Goal: Transaction & Acquisition: Subscribe to service/newsletter

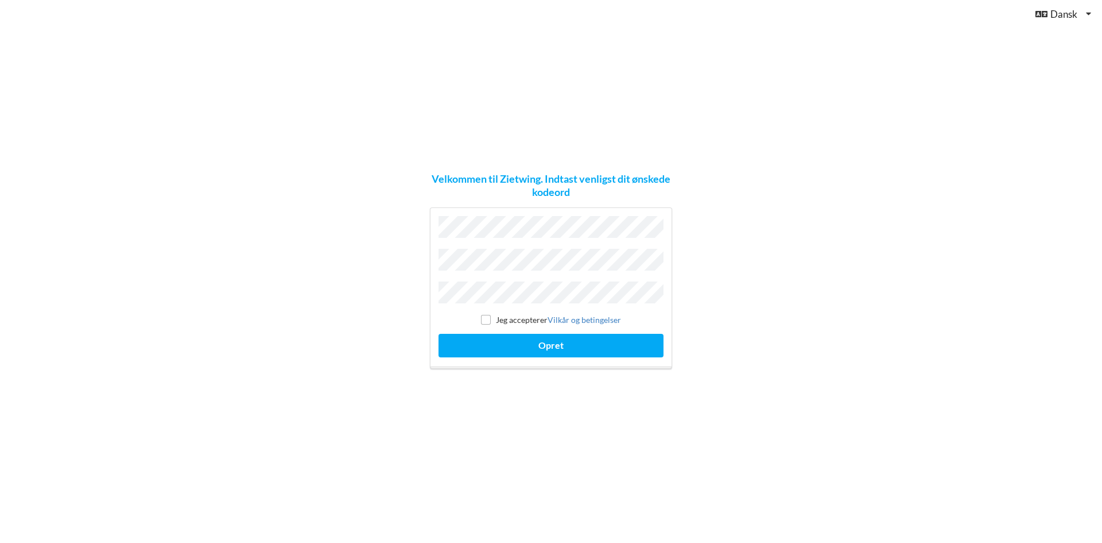
click at [496, 317] on label "Jeg accepterer Vilkår og betingelser" at bounding box center [551, 320] width 140 height 10
click at [491, 320] on div "Jeg accepterer Vilkår og betingelser" at bounding box center [551, 319] width 225 height 11
click at [488, 315] on input "checkbox" at bounding box center [486, 320] width 10 height 10
checkbox input "true"
click at [531, 341] on button "Opret" at bounding box center [551, 346] width 225 height 24
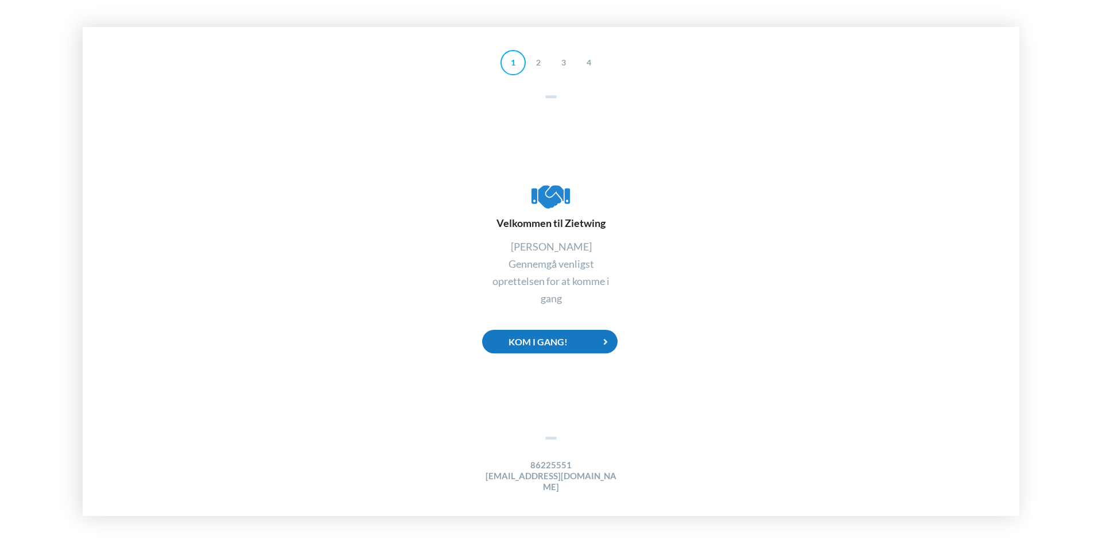
click at [545, 345] on div "Kom i gang!" at bounding box center [550, 342] width 136 height 24
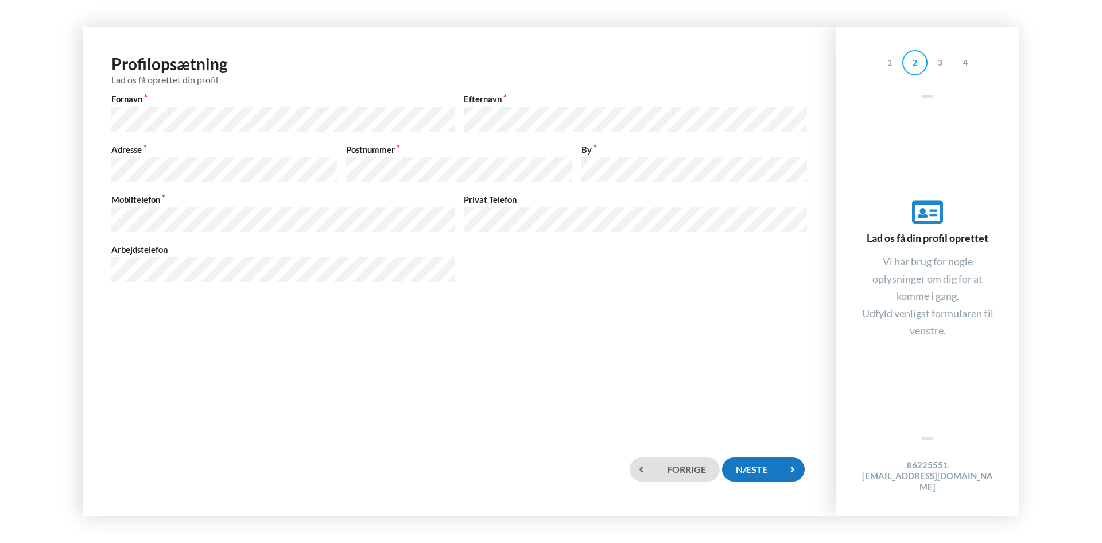
click at [779, 477] on div "Næste" at bounding box center [763, 469] width 83 height 24
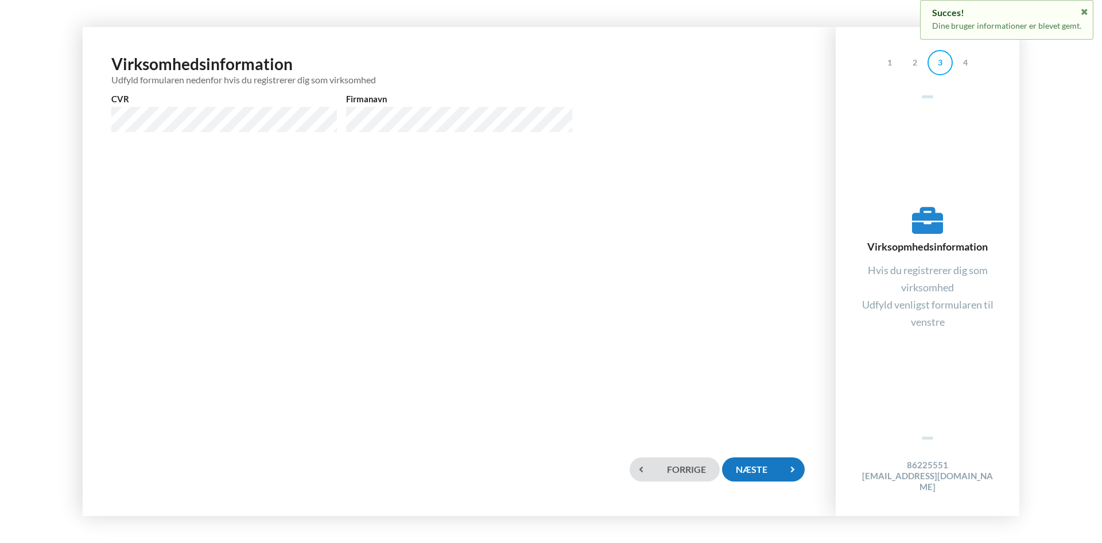
click at [742, 466] on div "Næste" at bounding box center [763, 469] width 83 height 24
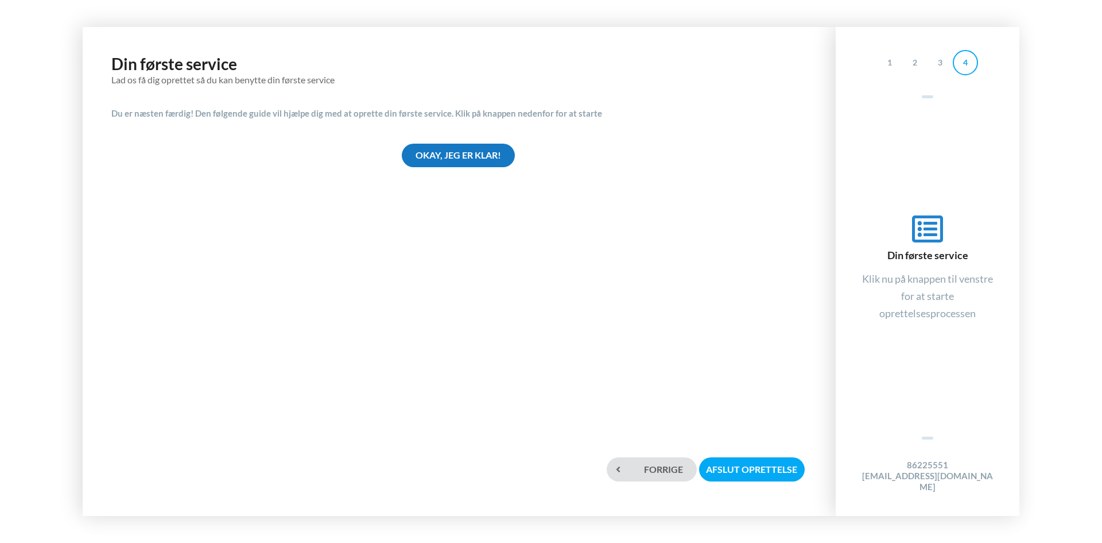
click at [433, 158] on div "Okay, jeg er klar!" at bounding box center [458, 156] width 113 height 24
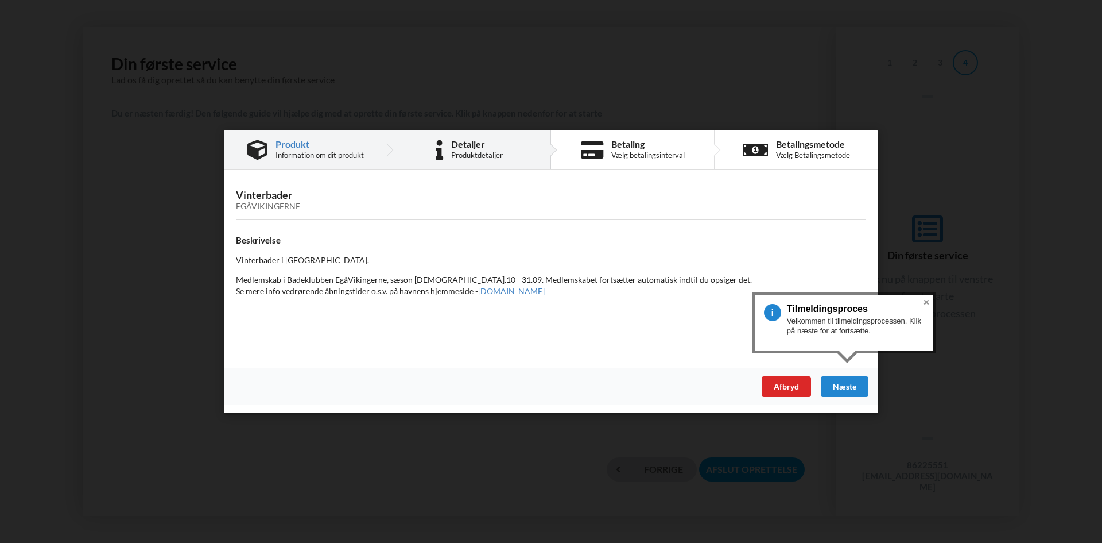
click at [461, 149] on div "Detaljer Produktdetaljer" at bounding box center [477, 150] width 52 height 20
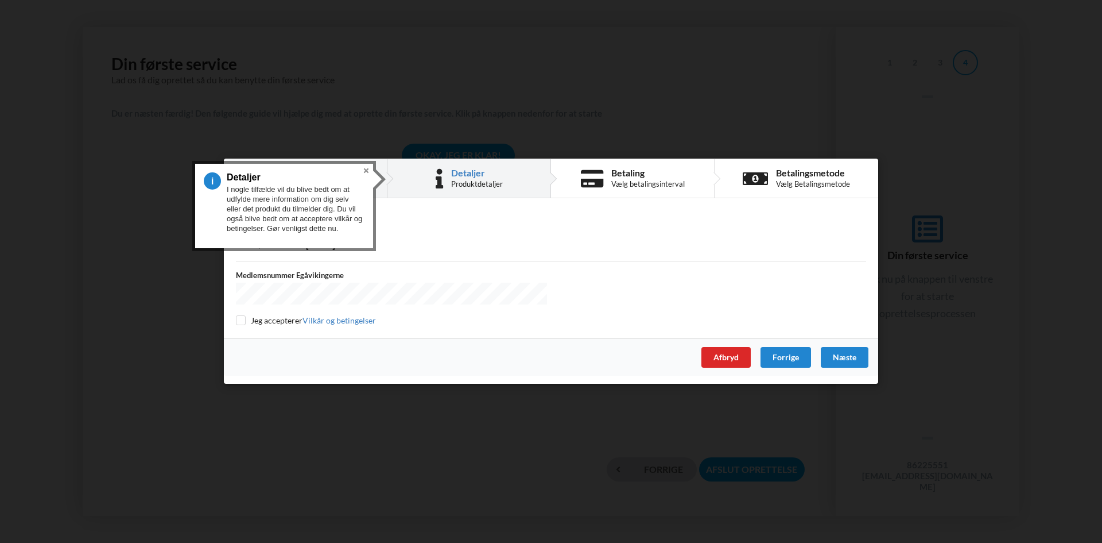
click at [366, 171] on button "Close" at bounding box center [366, 171] width 14 height 14
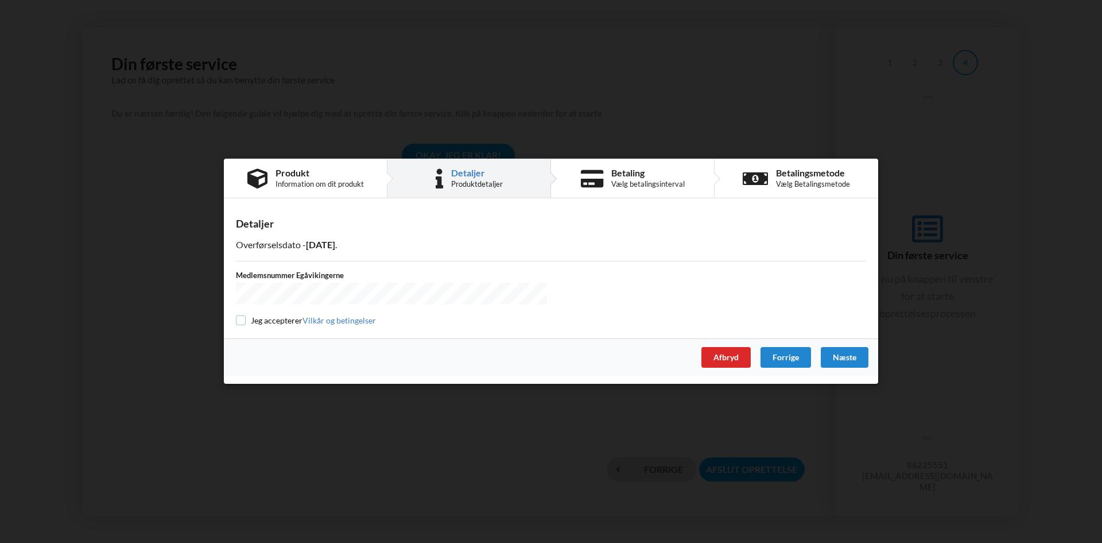
click at [242, 319] on input "checkbox" at bounding box center [241, 321] width 10 height 10
checkbox input "true"
click at [641, 180] on div "Betaling Vælg betalingsinterval" at bounding box center [647, 178] width 73 height 20
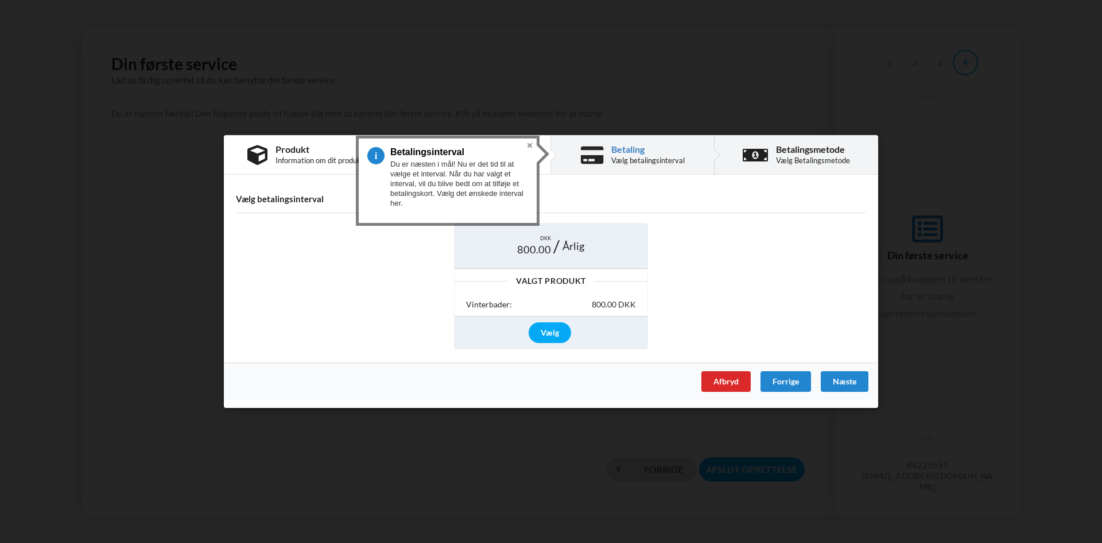
click at [805, 163] on div "Vælg Betalingsmetode" at bounding box center [813, 160] width 74 height 9
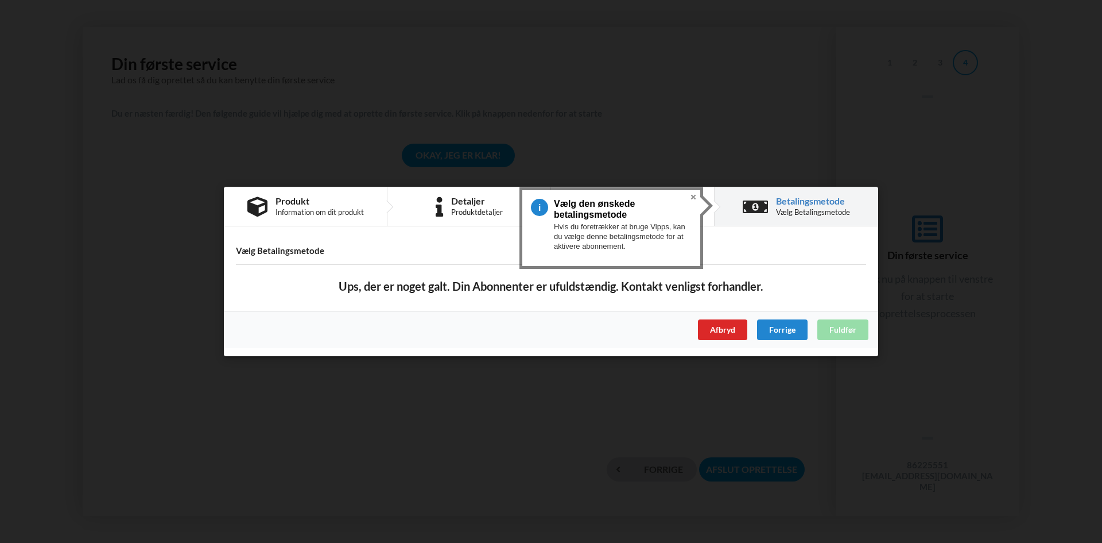
click at [361, 246] on h4 "Vælg Betalingsmetode" at bounding box center [551, 250] width 630 height 11
click at [695, 198] on button "Close" at bounding box center [694, 197] width 14 height 14
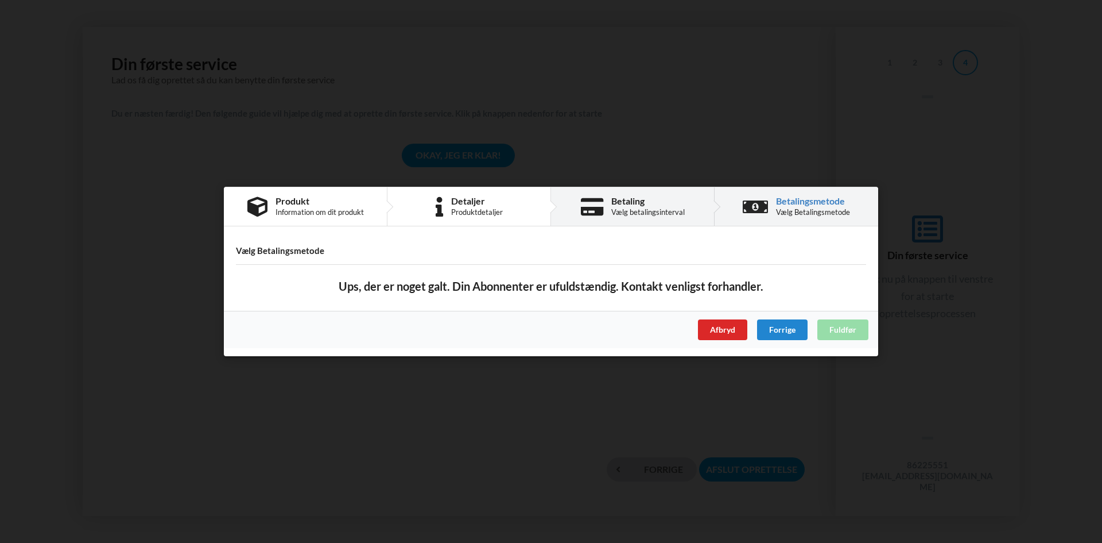
click at [656, 211] on div "Vælg betalingsinterval" at bounding box center [647, 211] width 73 height 9
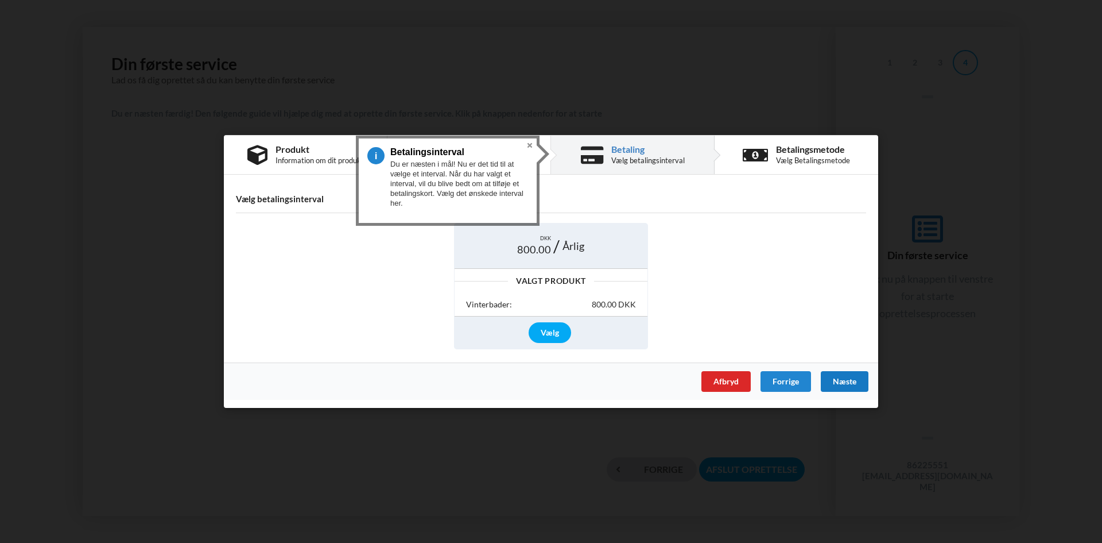
click at [848, 386] on div "Næste" at bounding box center [845, 381] width 48 height 21
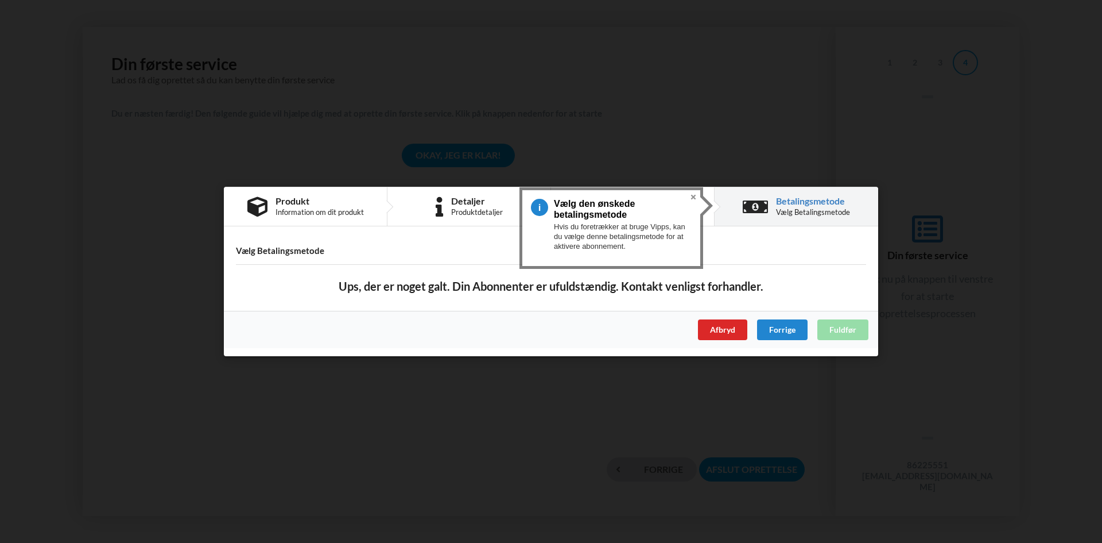
click at [837, 331] on div "Afbryd Forrige Fuldfør" at bounding box center [551, 329] width 655 height 37
click at [781, 329] on div "Forrige" at bounding box center [782, 329] width 51 height 21
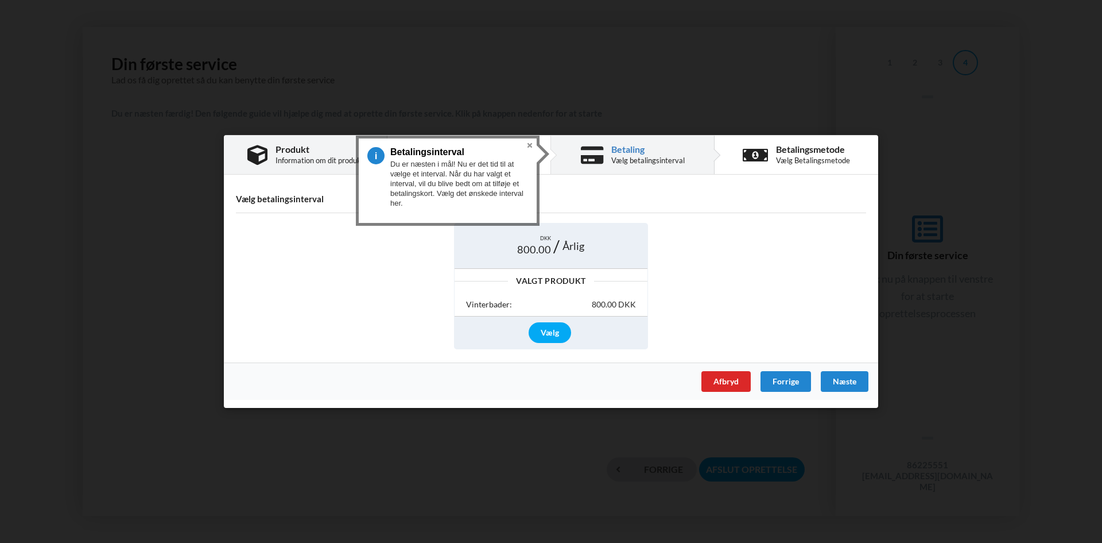
click at [308, 142] on div "Produkt Information om dit produkt" at bounding box center [306, 155] width 164 height 38
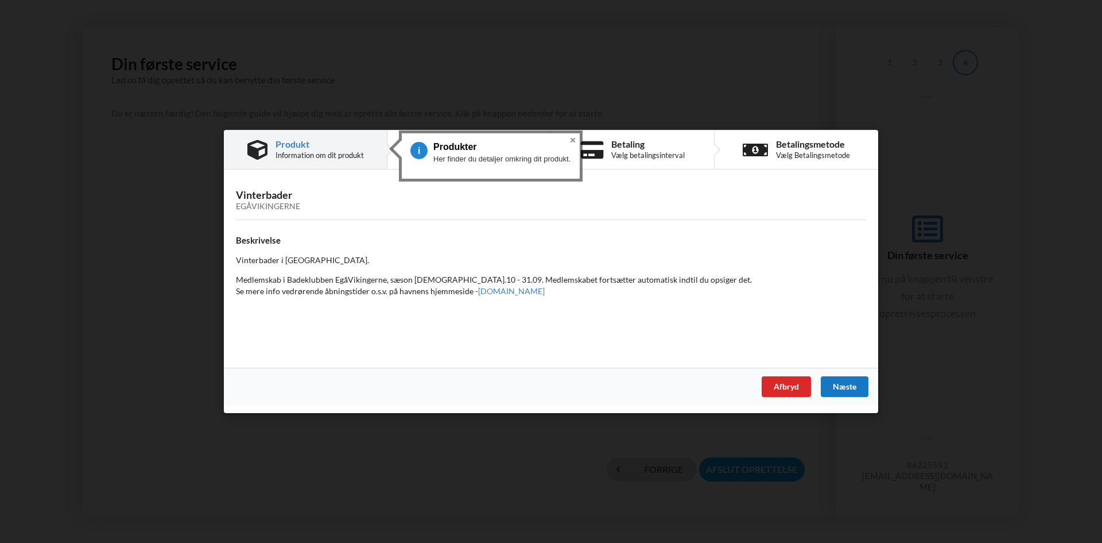
click at [846, 392] on div "Næste" at bounding box center [845, 386] width 48 height 21
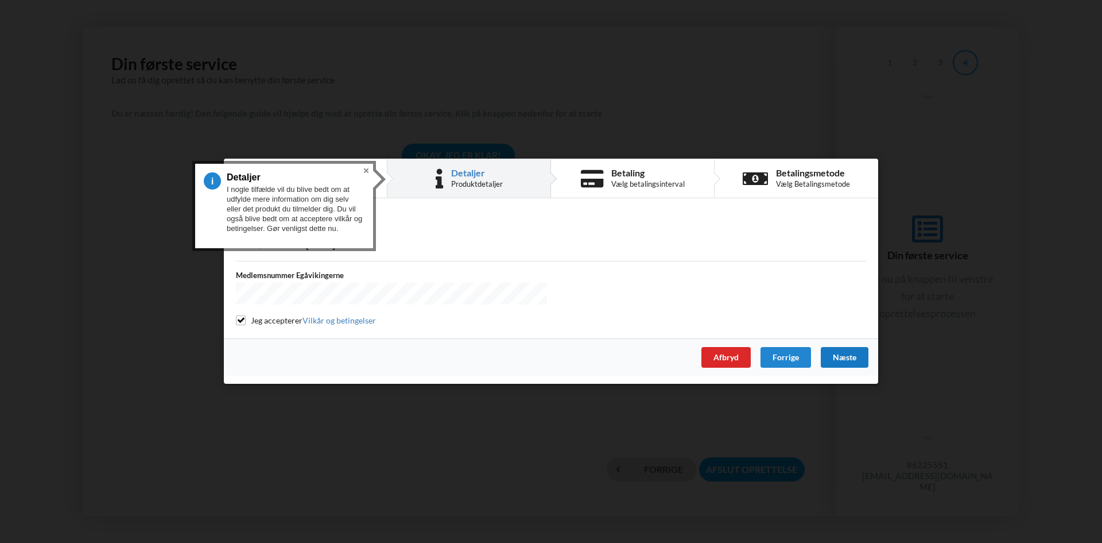
click at [849, 355] on div "Næste" at bounding box center [845, 357] width 48 height 21
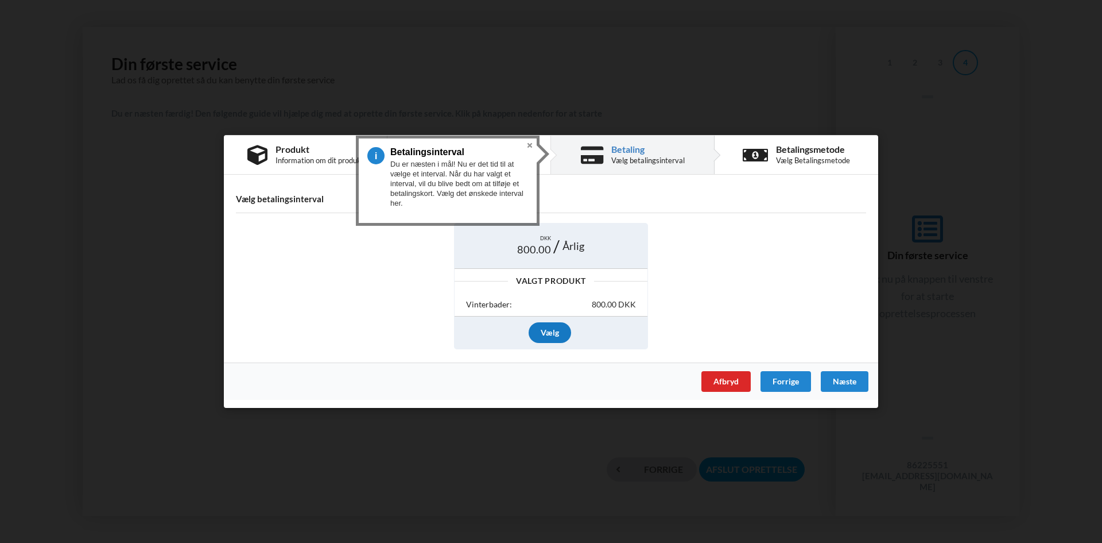
click at [549, 323] on div "Vælg" at bounding box center [550, 332] width 42 height 21
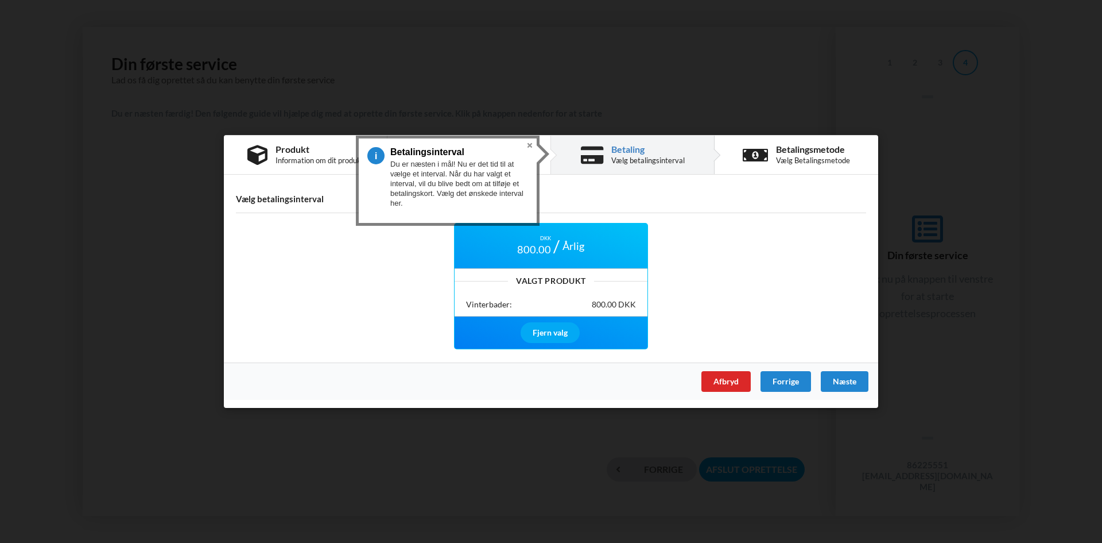
click at [530, 146] on button "Close" at bounding box center [530, 145] width 14 height 14
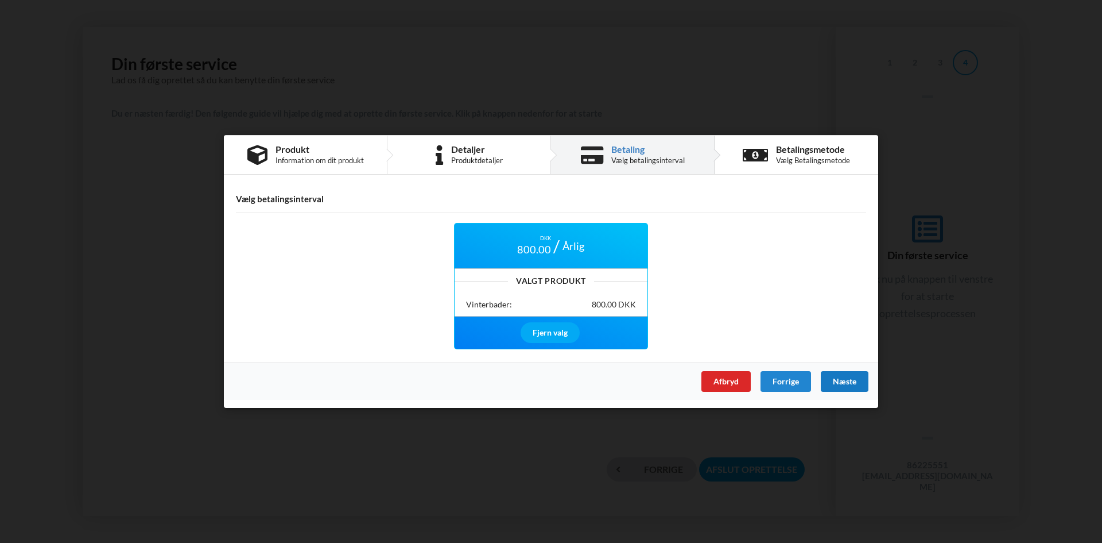
click at [837, 380] on div "Næste" at bounding box center [845, 381] width 48 height 21
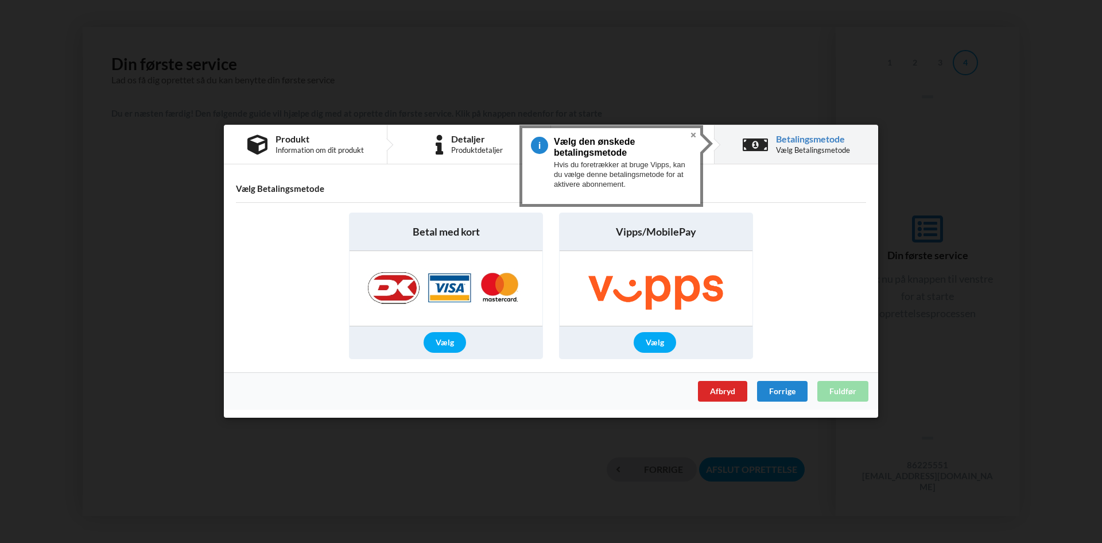
click at [670, 274] on img at bounding box center [655, 288] width 185 height 75
click at [659, 335] on div "Vælg" at bounding box center [655, 342] width 42 height 21
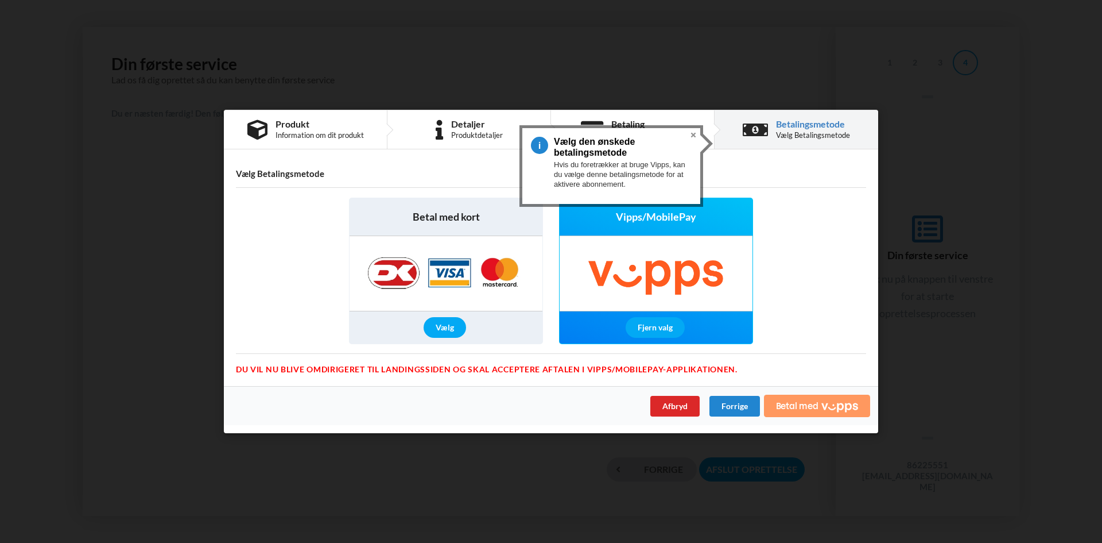
click at [799, 407] on span "Betal med" at bounding box center [797, 405] width 42 height 9
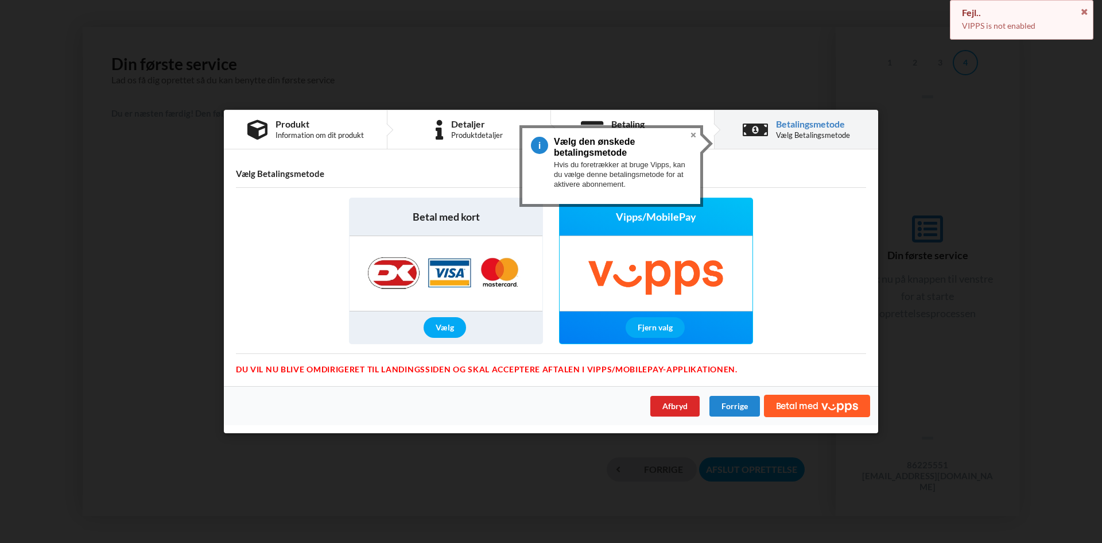
click at [404, 257] on img at bounding box center [446, 274] width 180 height 75
click at [443, 321] on div "Vælg" at bounding box center [445, 328] width 42 height 21
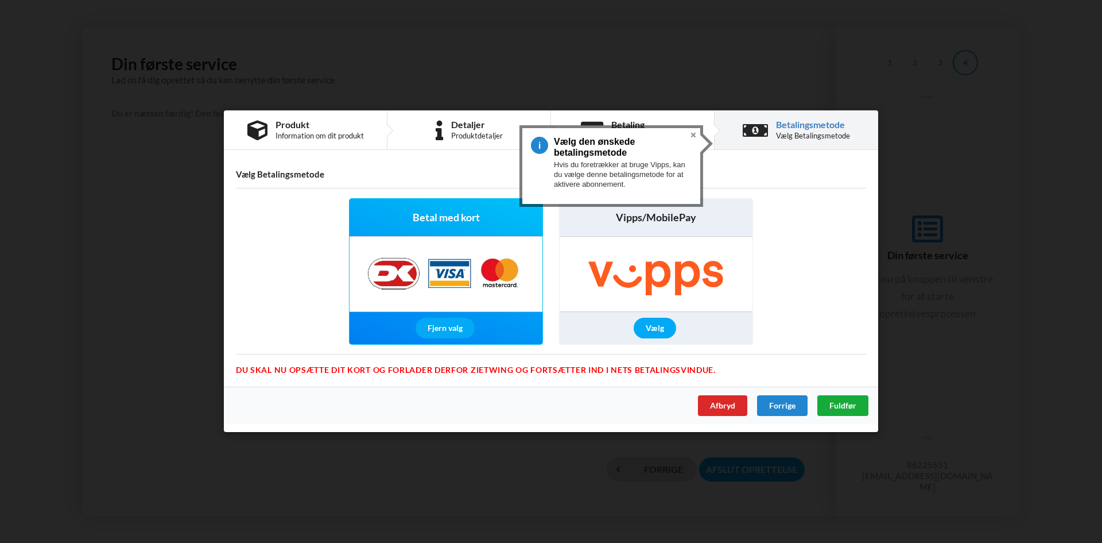
click at [839, 410] on span "Fuldfør" at bounding box center [843, 406] width 27 height 10
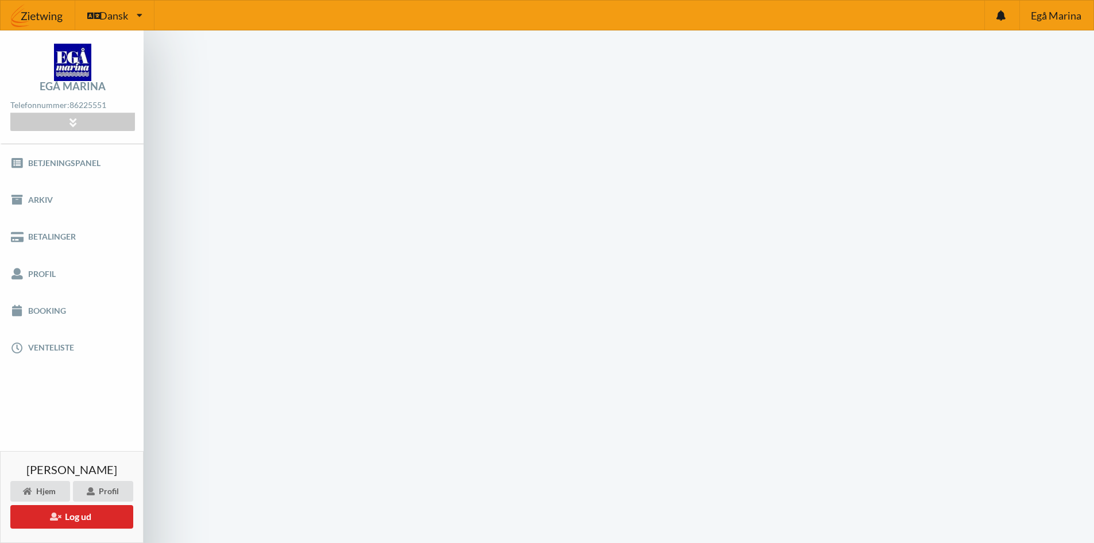
scroll to position [46, 0]
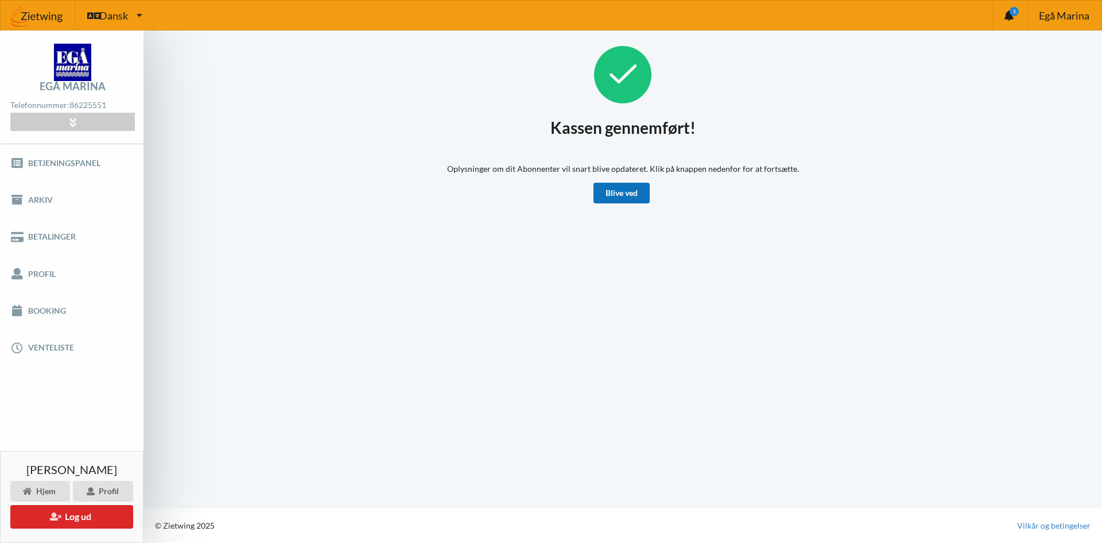
click at [613, 196] on link "Blive ved" at bounding box center [622, 193] width 56 height 21
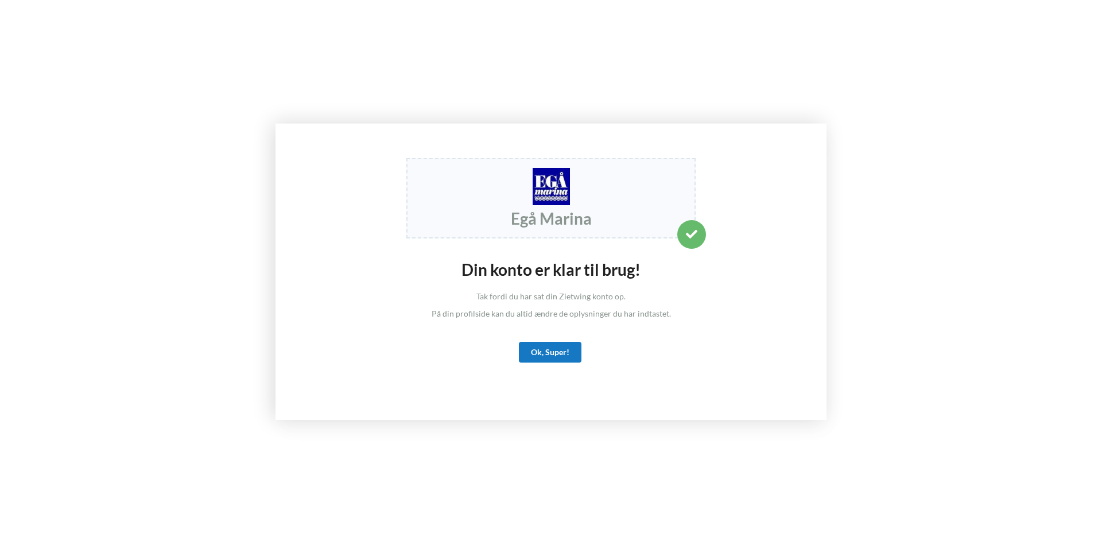
click at [546, 349] on div "Ok, Super!" at bounding box center [550, 352] width 63 height 21
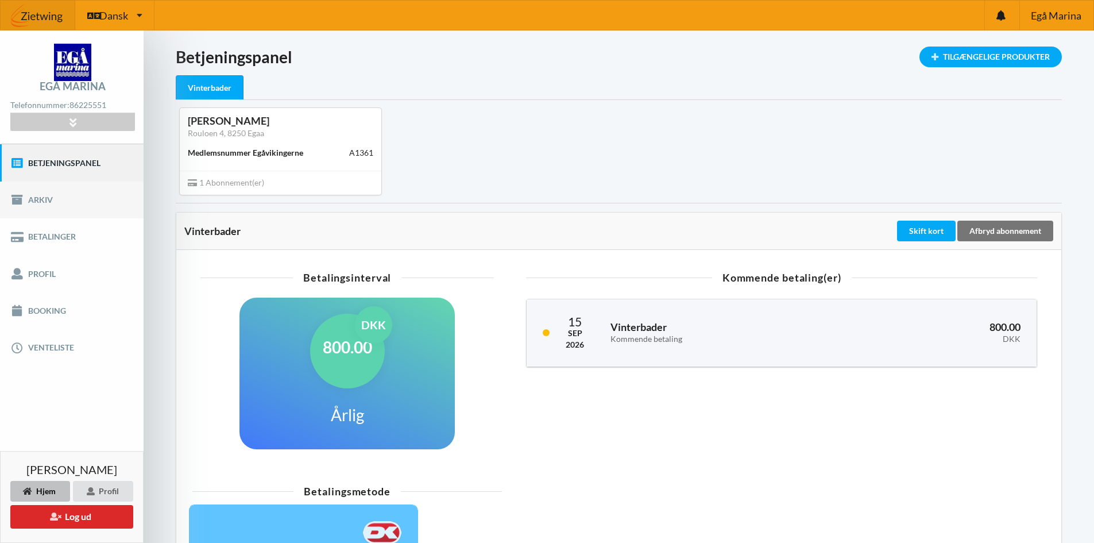
click at [44, 203] on link "Arkiv" at bounding box center [72, 199] width 144 height 37
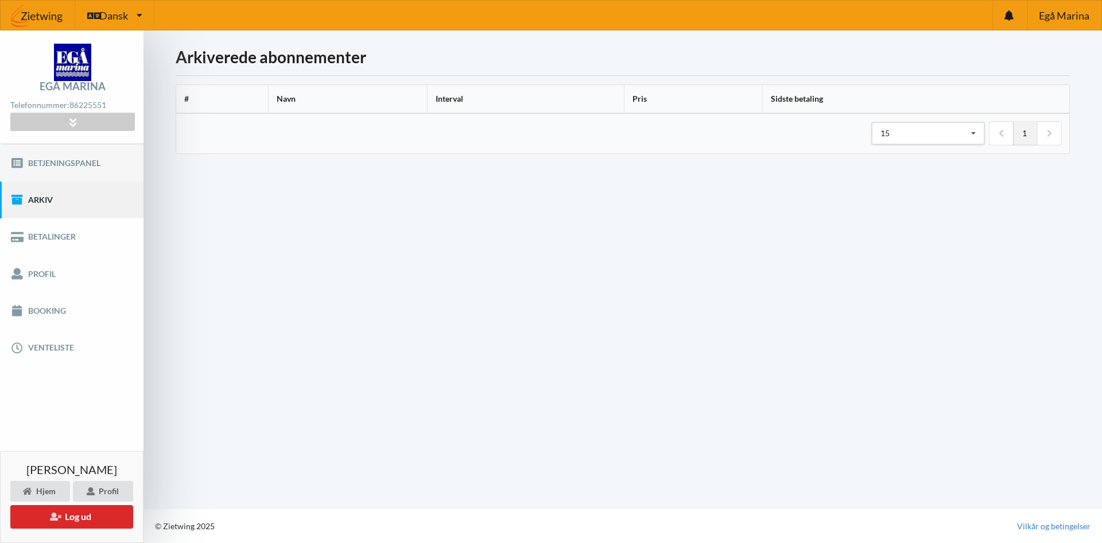
click at [61, 171] on link "Betjeningspanel" at bounding box center [72, 162] width 144 height 37
